Goal: Task Accomplishment & Management: Manage account settings

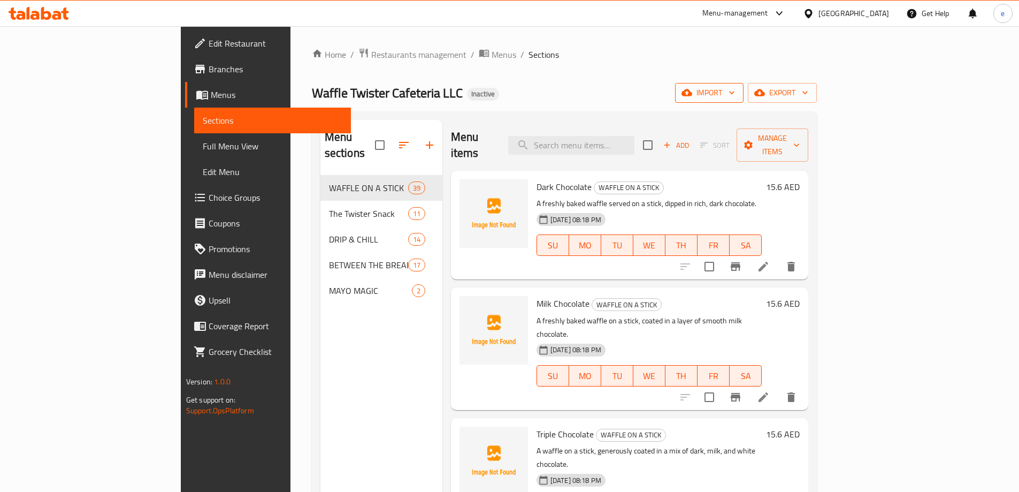
click at [735, 95] on span "import" at bounding box center [709, 92] width 51 height 13
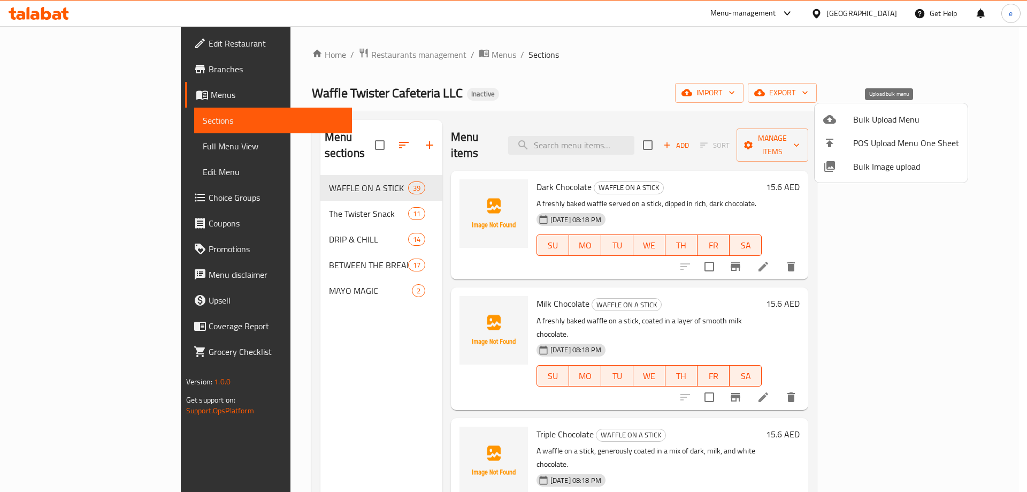
click at [856, 122] on span "Bulk Upload Menu" at bounding box center [906, 119] width 106 height 13
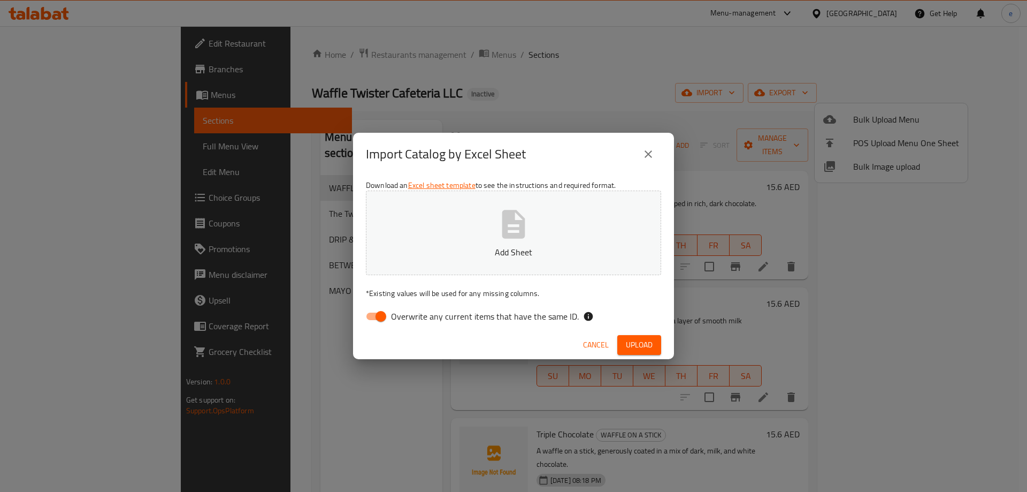
click at [378, 317] on input "Overwrite any current items that have the same ID." at bounding box center [380, 316] width 61 height 20
checkbox input "false"
click at [480, 235] on button "Add Sheet" at bounding box center [513, 232] width 295 height 85
click at [632, 346] on span "Upload" at bounding box center [639, 344] width 27 height 13
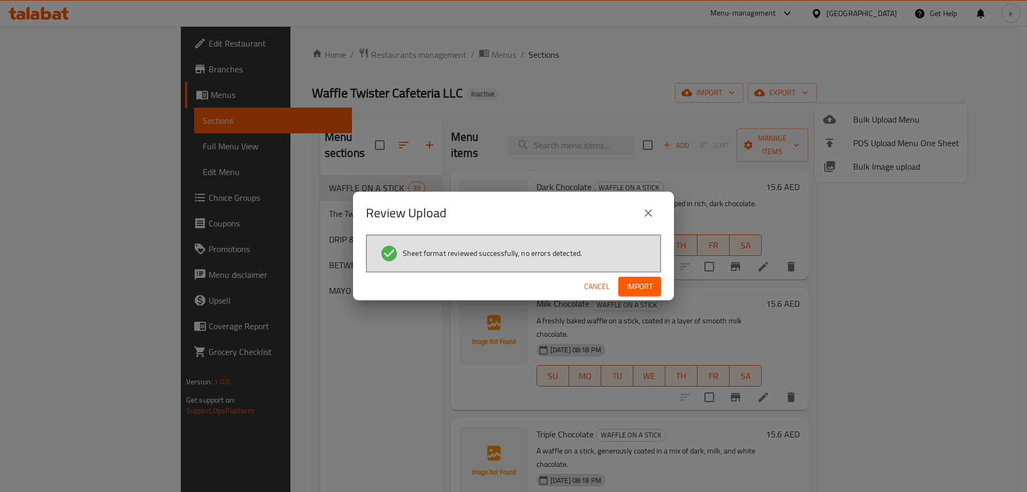
click at [646, 288] on span "Import" at bounding box center [640, 286] width 26 height 13
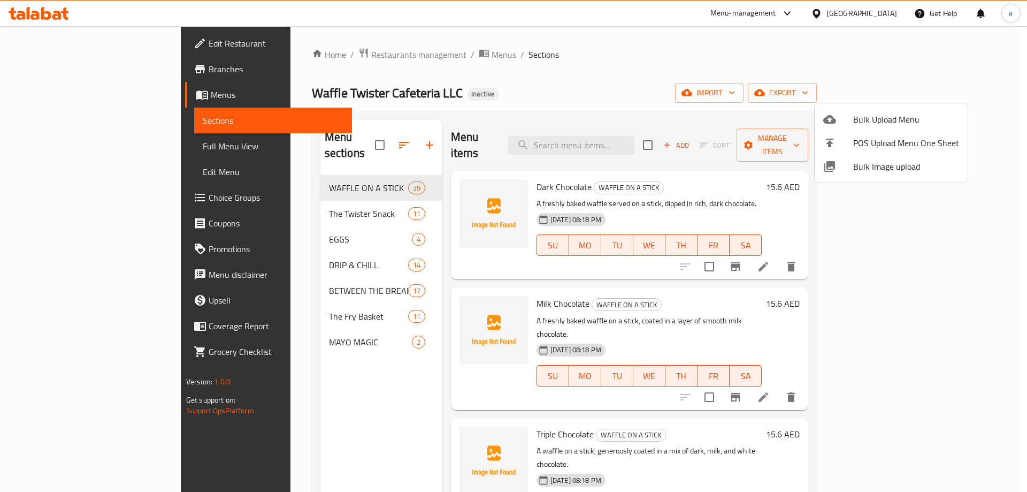
click at [88, 147] on div at bounding box center [513, 246] width 1027 height 492
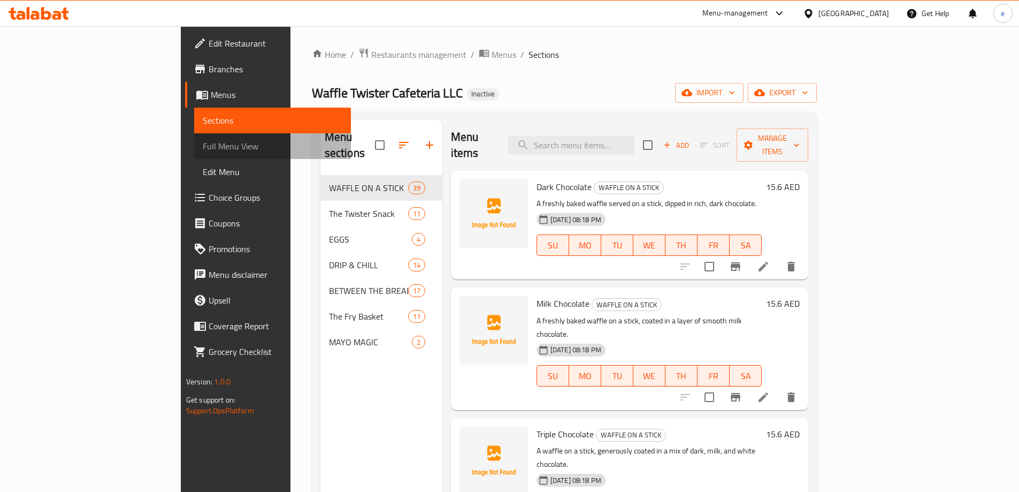
click at [203, 147] on span "Full Menu View" at bounding box center [273, 146] width 140 height 13
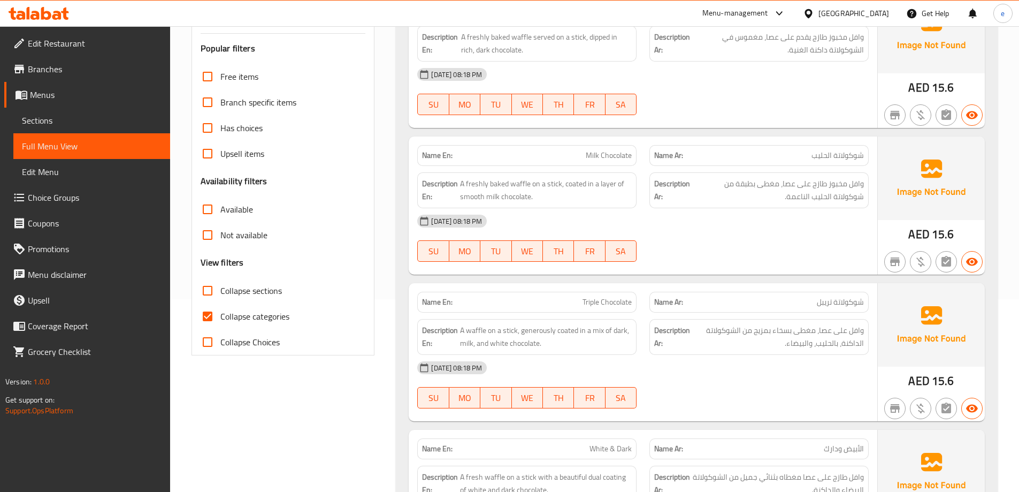
scroll to position [321, 0]
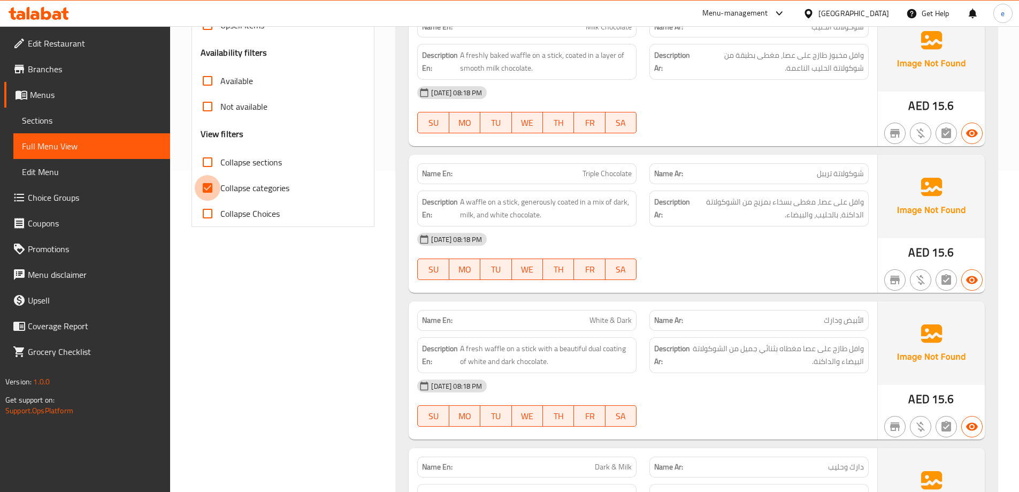
click at [211, 187] on input "Collapse categories" at bounding box center [208, 188] width 26 height 26
checkbox input "false"
click at [282, 167] on div "Collapse sections" at bounding box center [283, 162] width 165 height 26
click at [271, 160] on span "Collapse sections" at bounding box center [251, 162] width 62 height 13
click at [220, 160] on input "Collapse sections" at bounding box center [208, 162] width 26 height 26
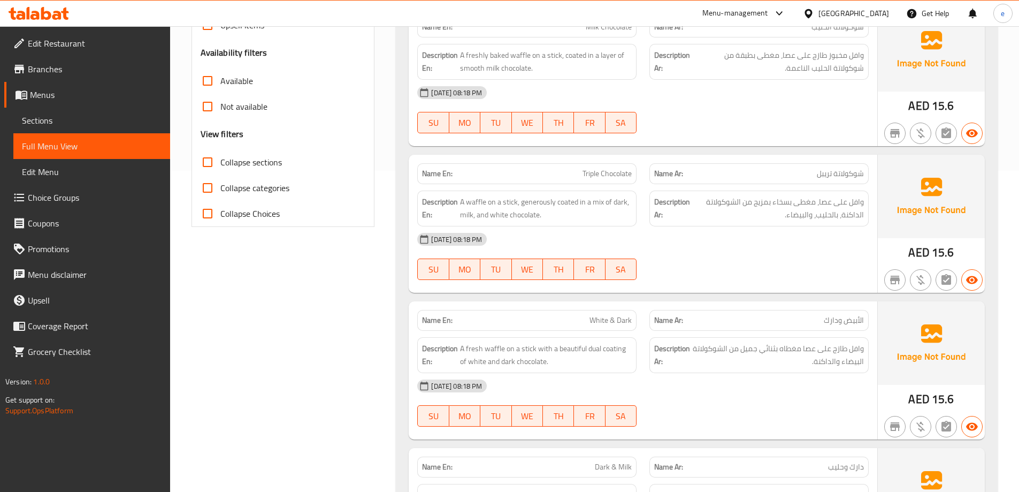
checkbox input "true"
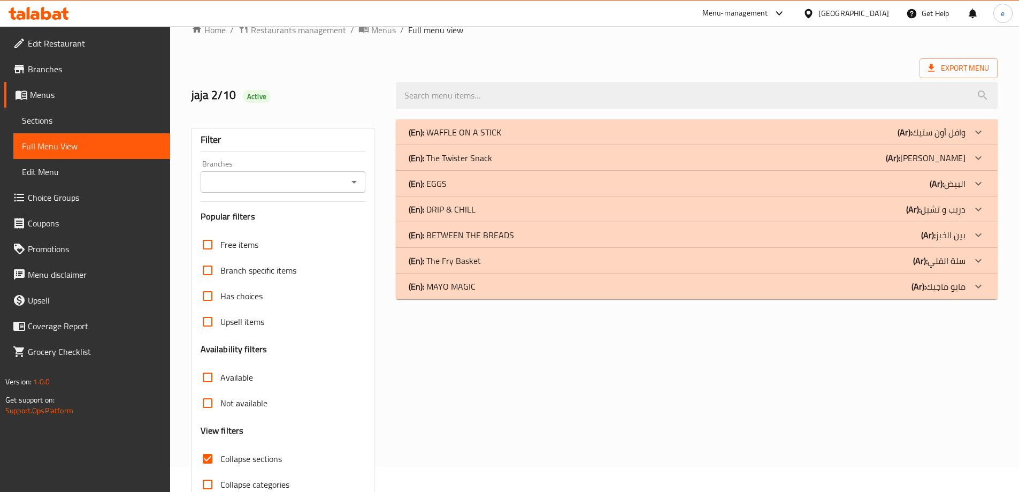
scroll to position [0, 0]
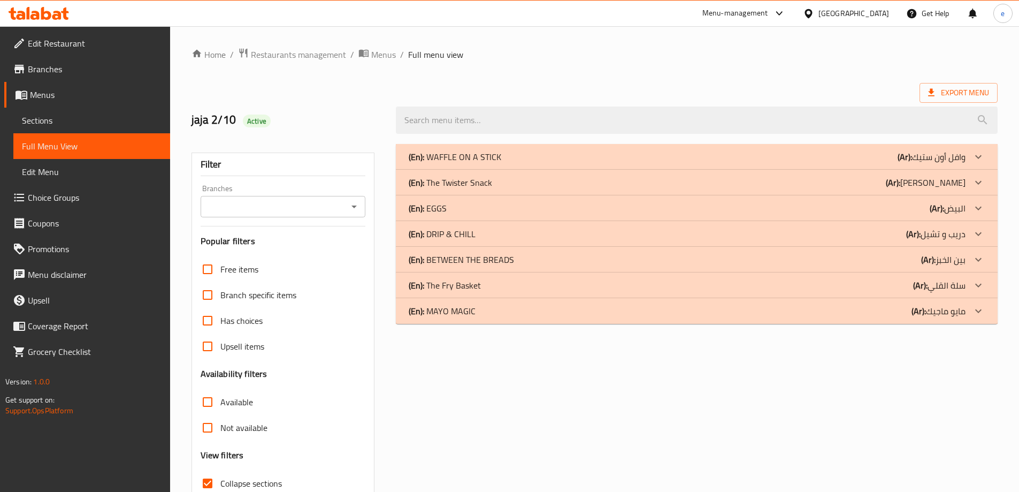
click at [950, 210] on p "(Ar): البيض" at bounding box center [948, 208] width 36 height 13
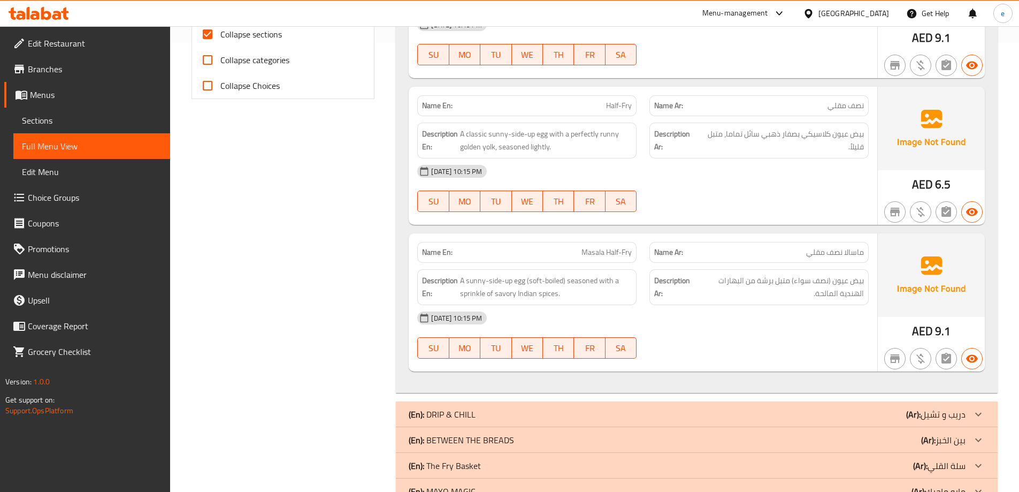
scroll to position [482, 0]
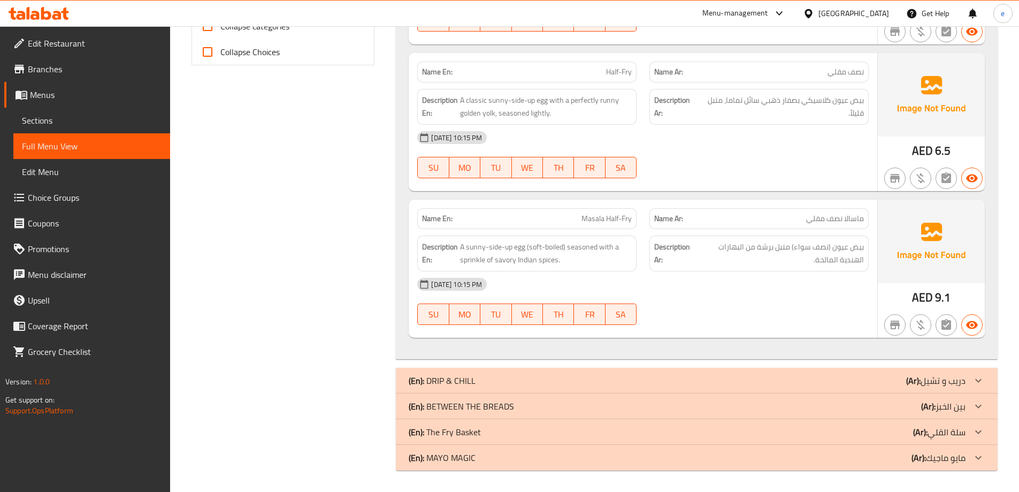
click at [493, 425] on div "(En): The Fry Basket (Ar): سلة القلي" at bounding box center [687, 431] width 557 height 13
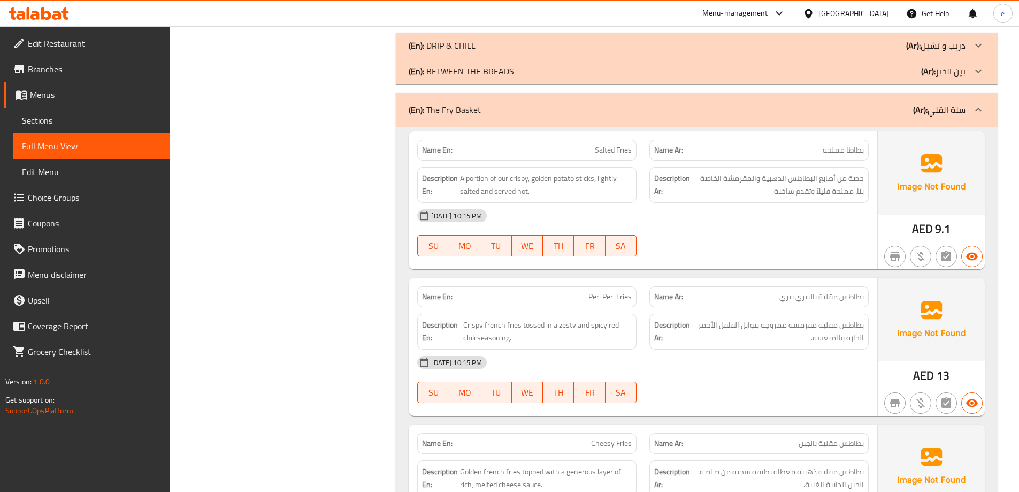
scroll to position [856, 0]
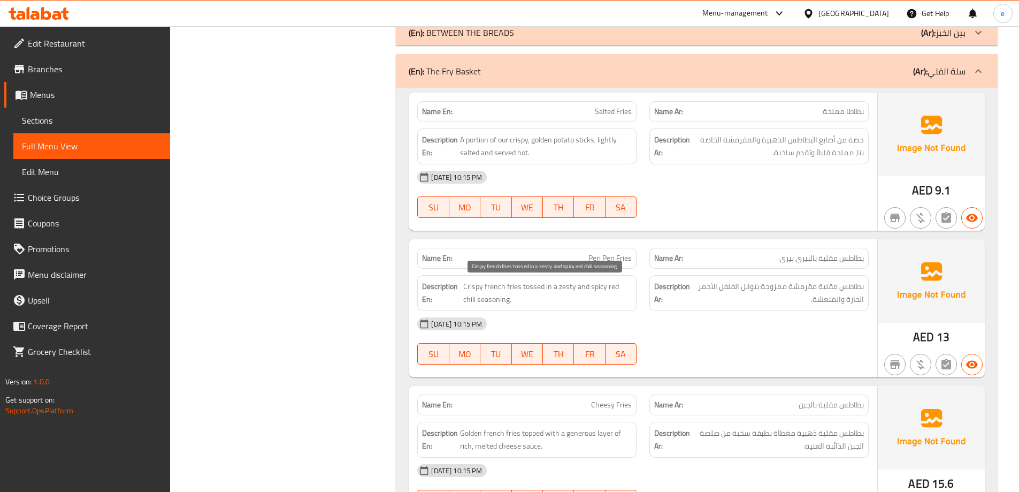
click at [527, 278] on div "Description En: Crispy french fries tossed in a zesty and spicy red chili seaso…" at bounding box center [526, 293] width 219 height 36
click at [528, 282] on span "Crispy french fries tossed in a zesty and spicy red chili seasoning." at bounding box center [547, 293] width 168 height 26
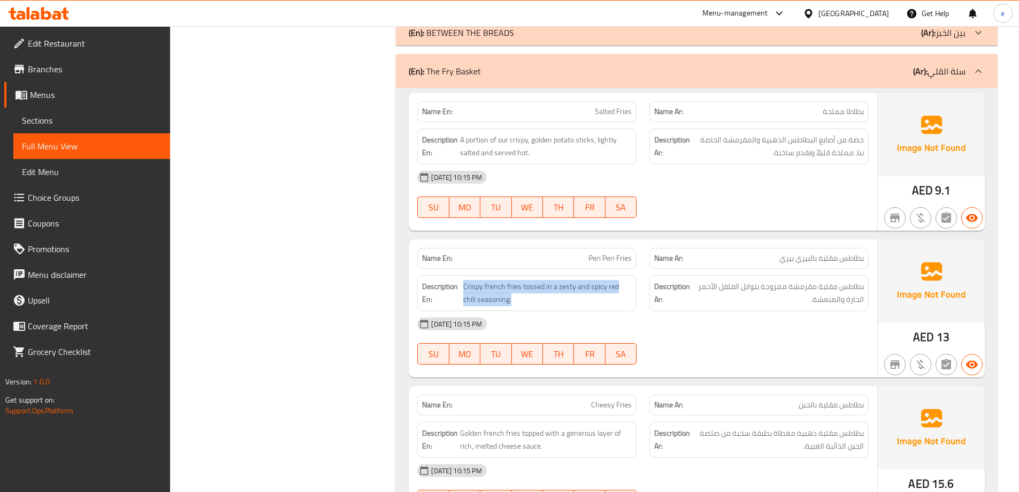
copy span "Crispy french fries tossed in a zesty and spicy red chili seasoning."
click at [723, 308] on div "Description Ar: بطاطس مقلية مقرمشة ممزوجة بتوابل الفلفل الأحمر الحارة والمنعشة." at bounding box center [758, 293] width 219 height 36
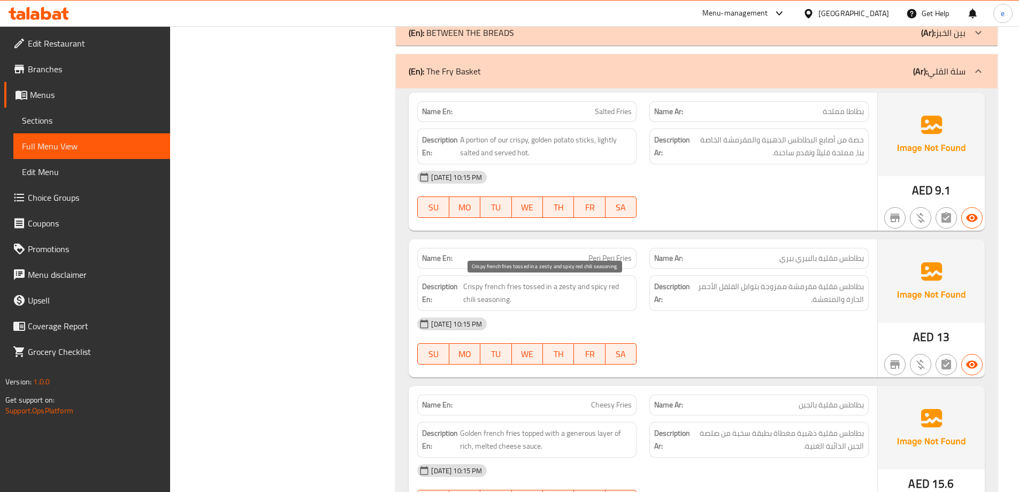
click at [562, 288] on span "Crispy french fries tossed in a zesty and spicy red chili seasoning." at bounding box center [547, 293] width 168 height 26
copy span "zesty"
click at [620, 256] on span "Peri Peri Fries" at bounding box center [609, 257] width 43 height 11
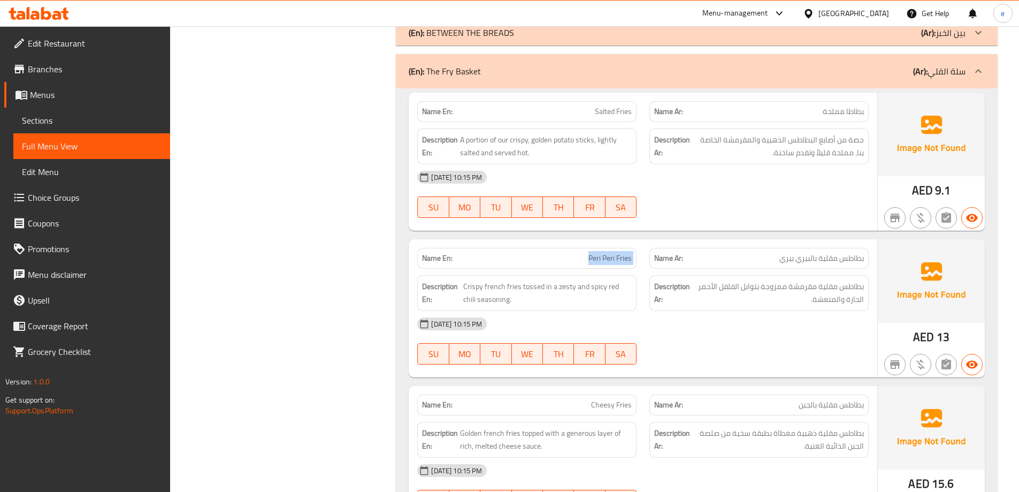
click at [620, 256] on span "Peri Peri Fries" at bounding box center [609, 257] width 43 height 11
copy span "Peri Peri Fries"
click at [126, 122] on span "Sections" at bounding box center [92, 120] width 140 height 13
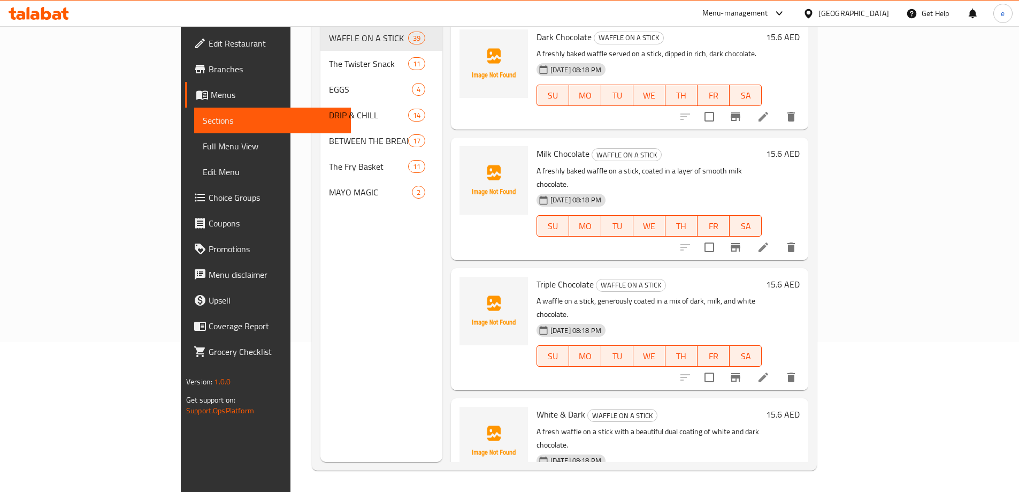
scroll to position [150, 0]
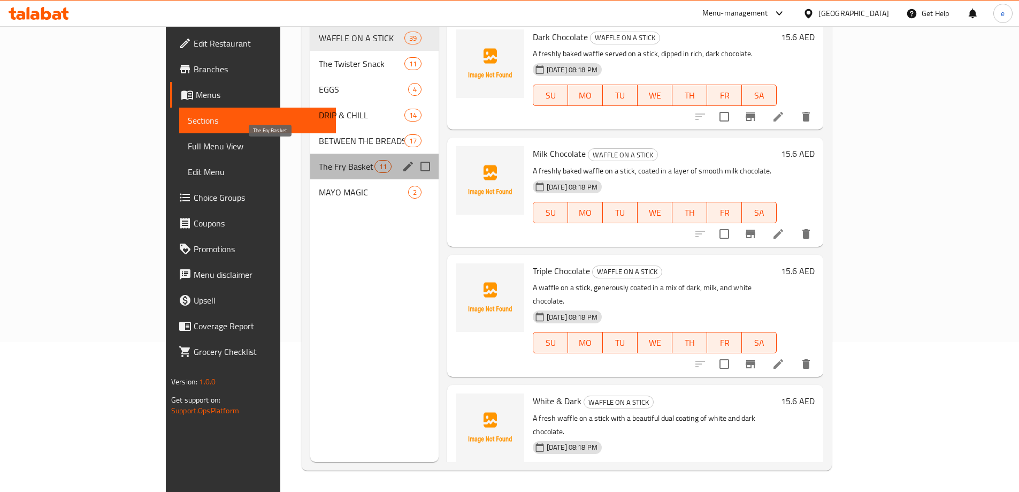
click at [319, 160] on span "The Fry Basket" at bounding box center [346, 166] width 55 height 13
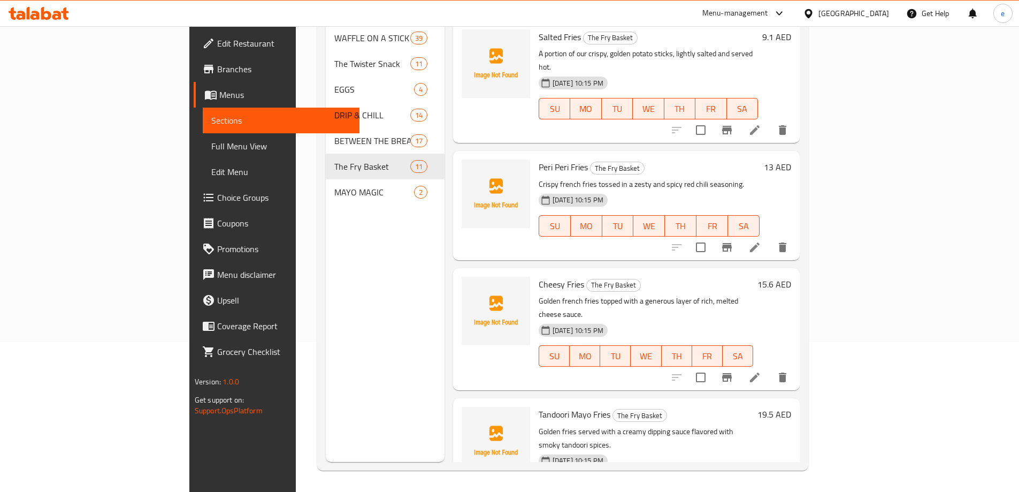
click at [759, 242] on icon at bounding box center [755, 247] width 10 height 10
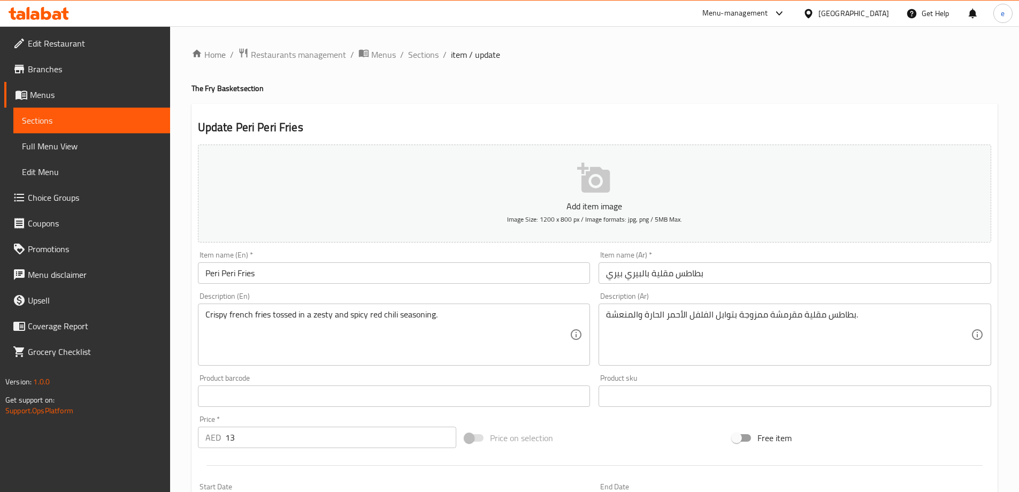
click at [627, 314] on textarea "بطاطس مقلية مقرمشة ممزوجة بتوابل الفلفل الأحمر الحارة والمنعشة." at bounding box center [788, 334] width 365 height 51
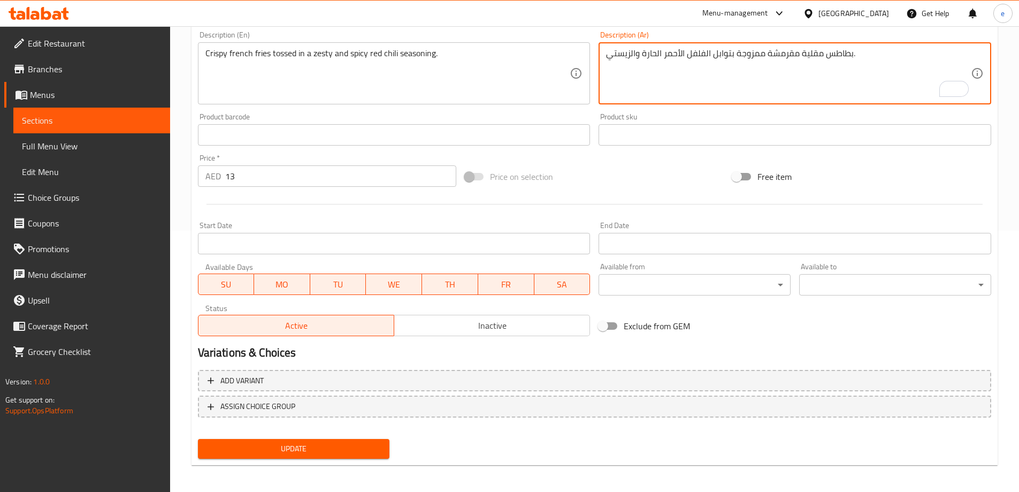
scroll to position [264, 0]
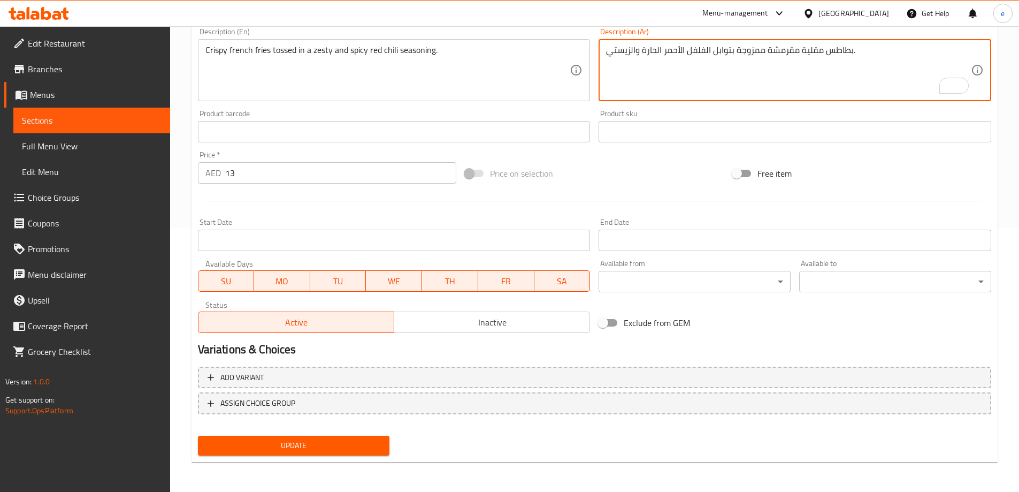
type textarea "بطاطس مقلية مقرمشة ممزوجة بتوابل الفلفل الأحمر الحارة والزيستي."
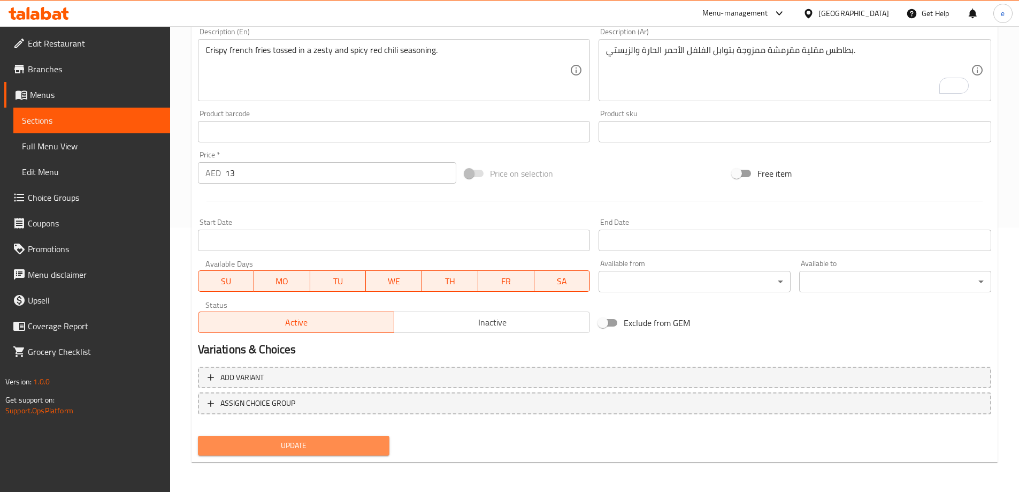
click at [281, 451] on span "Update" at bounding box center [293, 445] width 175 height 13
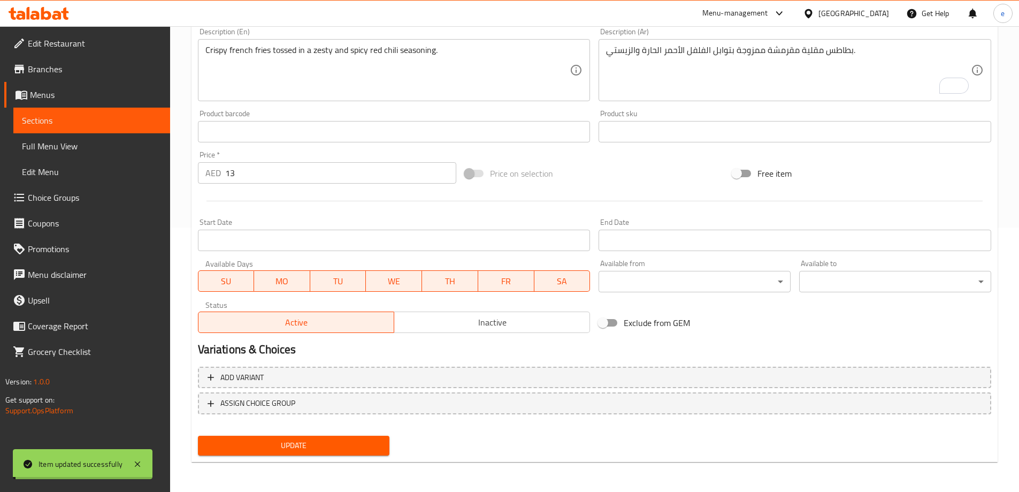
click at [120, 150] on span "Full Menu View" at bounding box center [92, 146] width 140 height 13
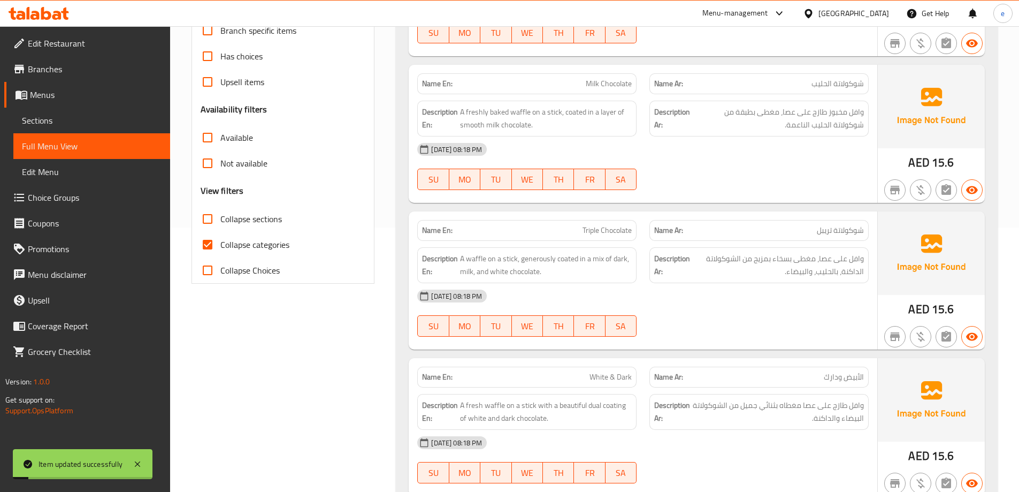
click at [222, 224] on span "Collapse sections" at bounding box center [251, 218] width 62 height 13
click at [220, 224] on input "Collapse sections" at bounding box center [208, 219] width 26 height 26
checkbox input "true"
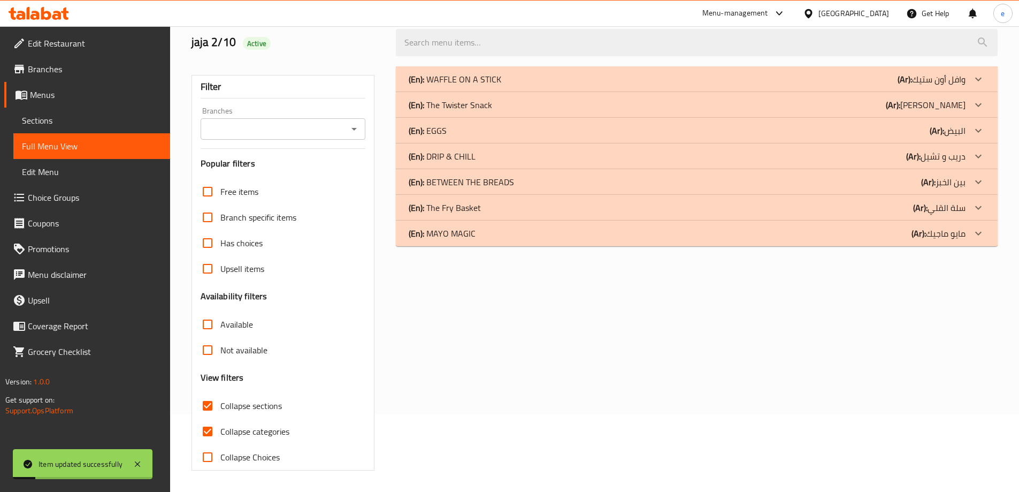
click at [214, 242] on input "Has choices" at bounding box center [208, 243] width 26 height 26
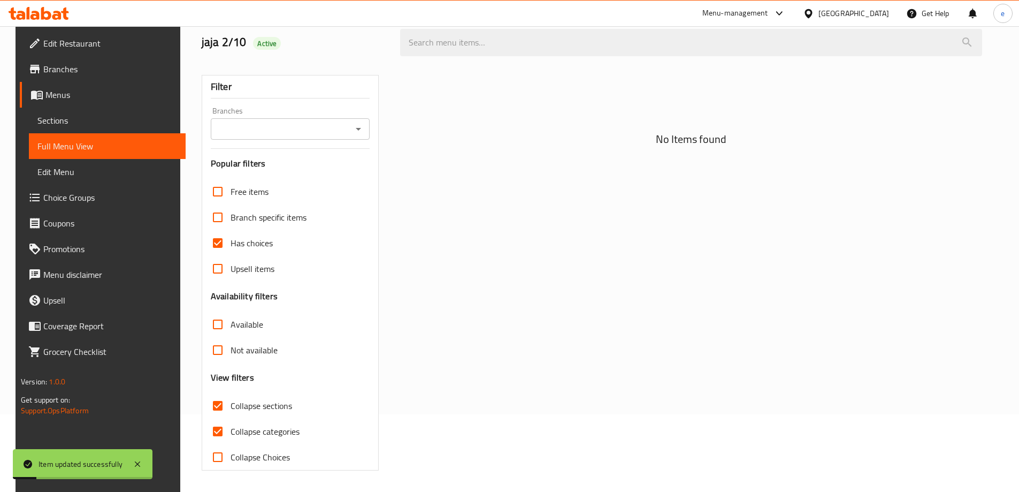
scroll to position [78, 0]
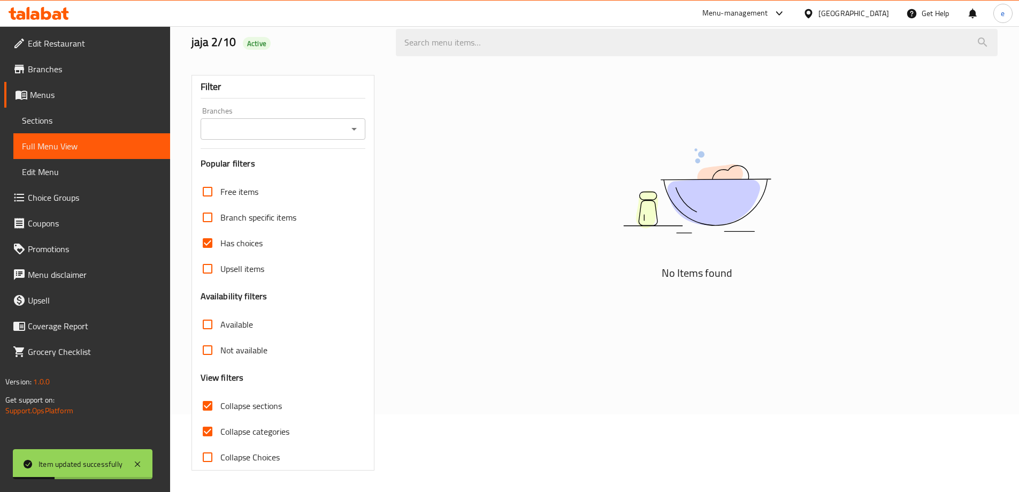
click at [259, 231] on label "Has choices" at bounding box center [229, 243] width 68 height 26
click at [220, 231] on input "Has choices" at bounding box center [208, 243] width 26 height 26
checkbox input "false"
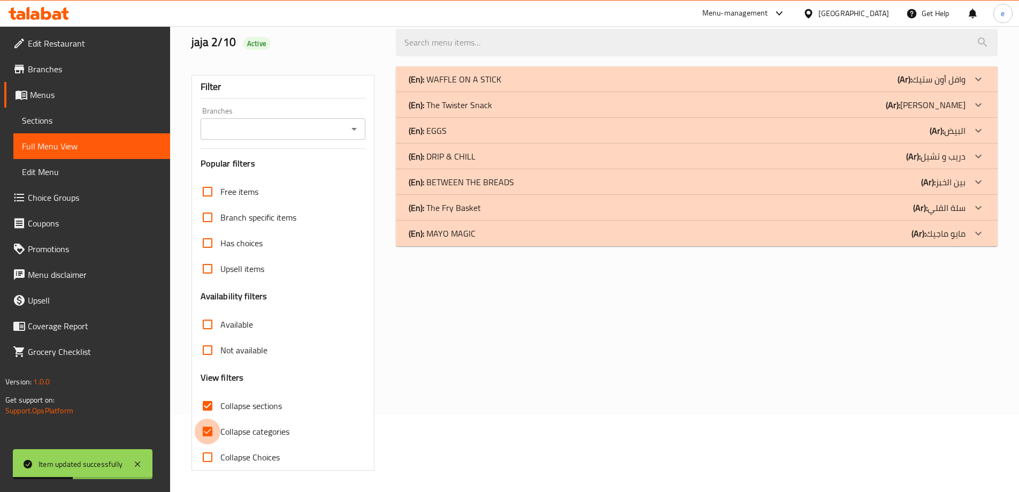
click at [209, 436] on input "Collapse categories" at bounding box center [208, 431] width 26 height 26
checkbox input "false"
click at [786, 136] on div "(En): EGGS (Ar): البيض" at bounding box center [687, 130] width 557 height 13
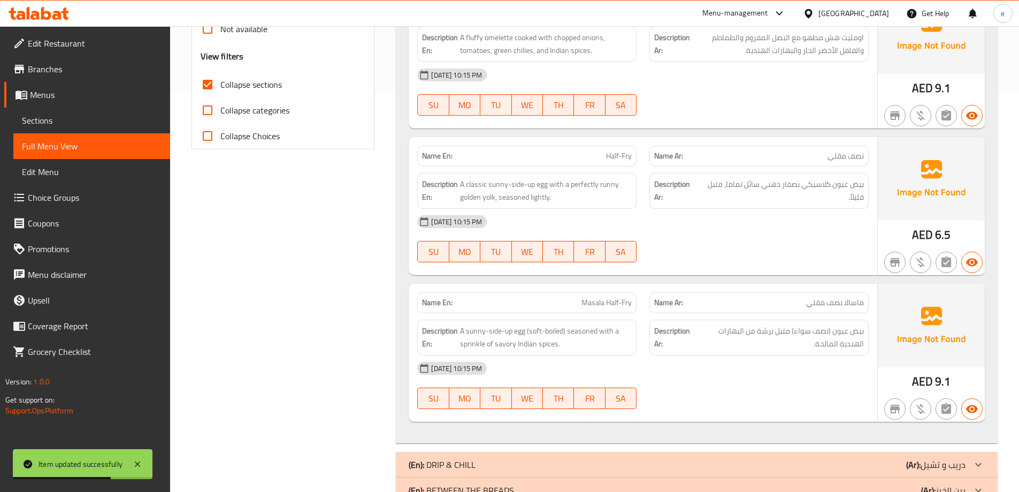
scroll to position [482, 0]
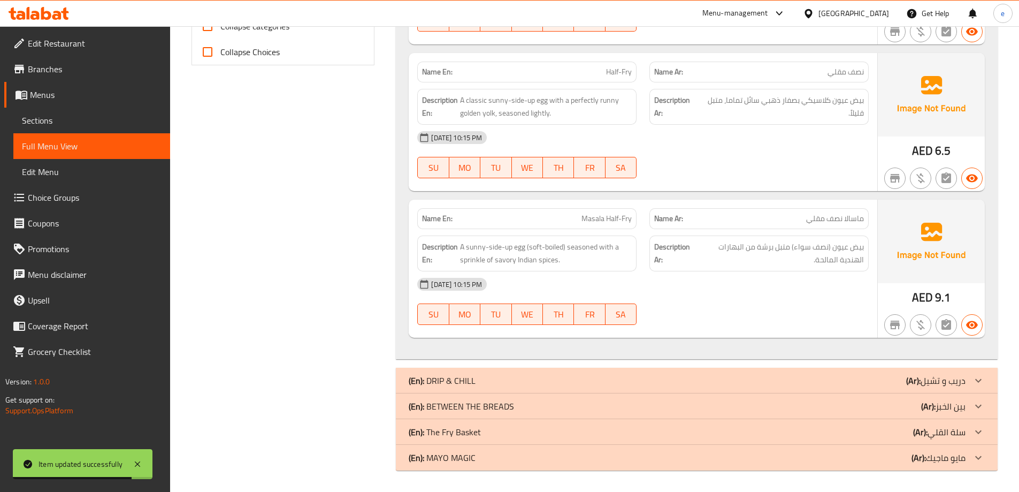
click at [719, 436] on div "(En): The Fry Basket (Ar): سلة القلي" at bounding box center [687, 431] width 557 height 13
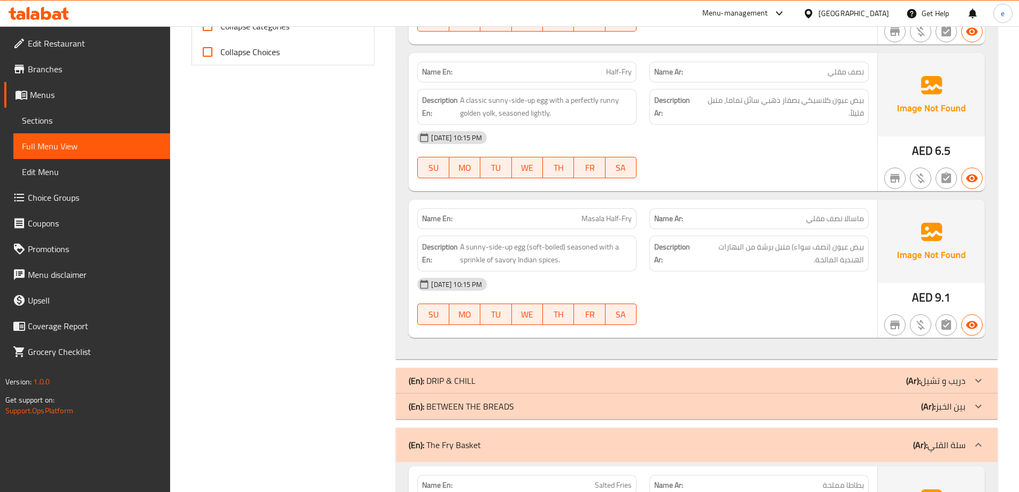
scroll to position [868, 0]
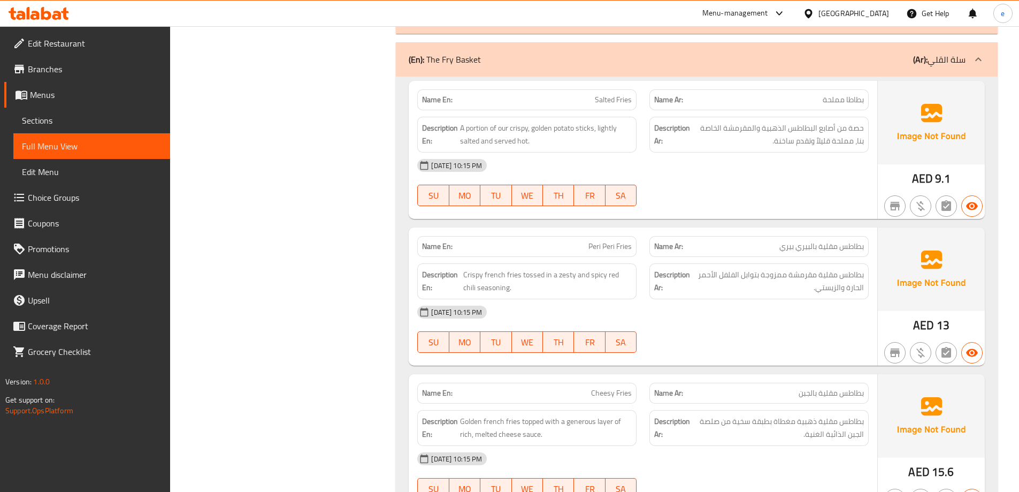
click at [746, 329] on div "[DATE] 10:15 PM SU MO TU WE TH FR SA" at bounding box center [643, 329] width 464 height 60
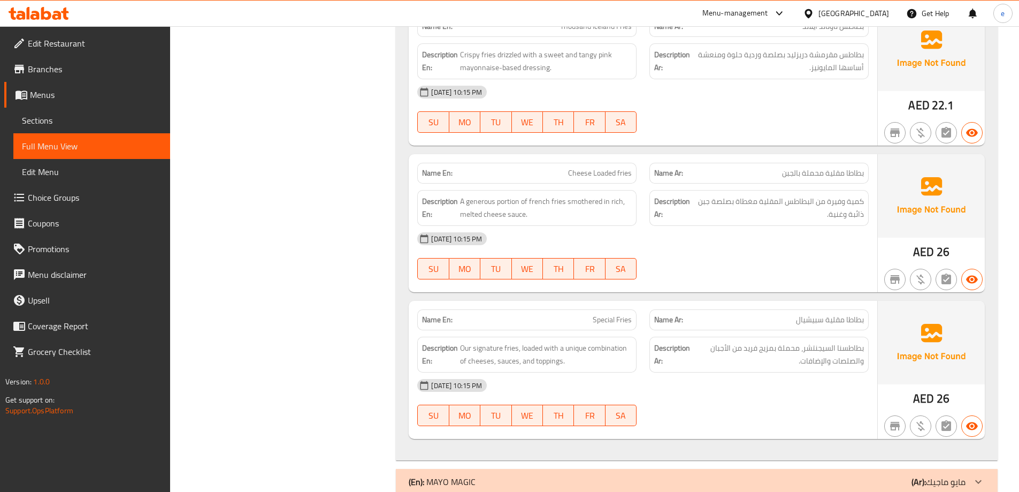
scroll to position [2137, 0]
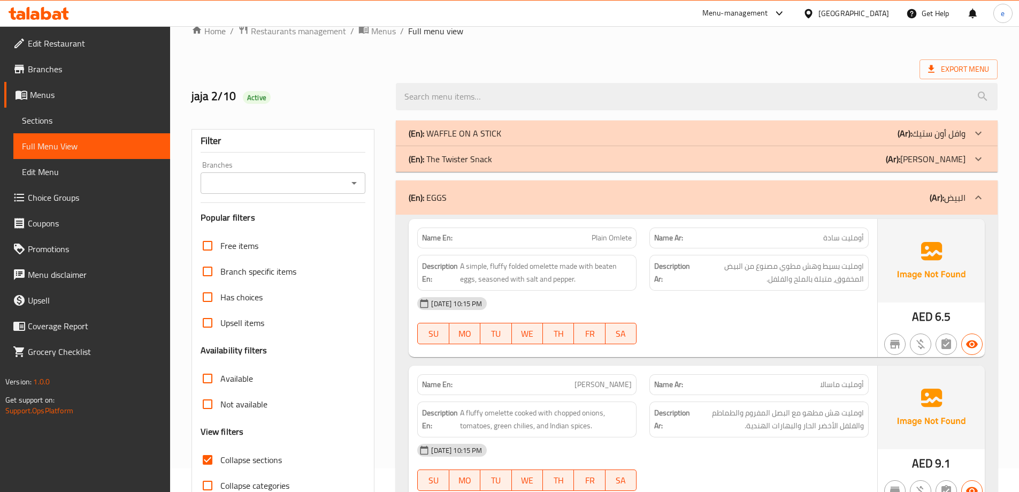
scroll to position [0, 0]
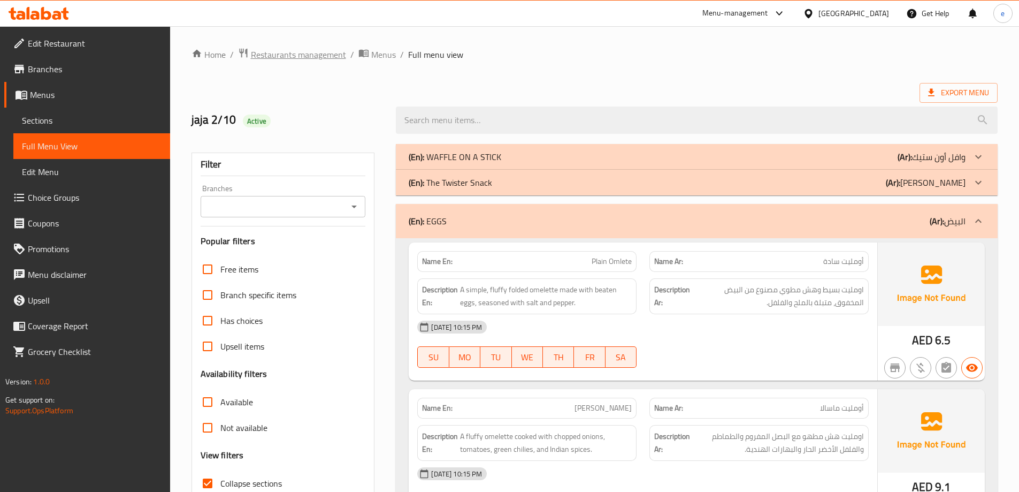
click at [265, 49] on span "Restaurants management" at bounding box center [298, 54] width 95 height 13
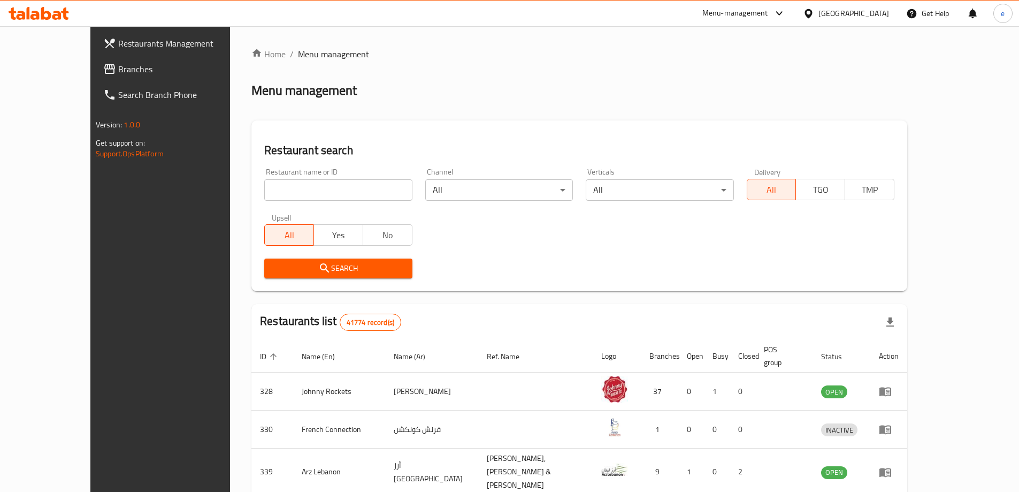
click at [118, 68] on span "Branches" at bounding box center [185, 69] width 134 height 13
